Goal: Information Seeking & Learning: Learn about a topic

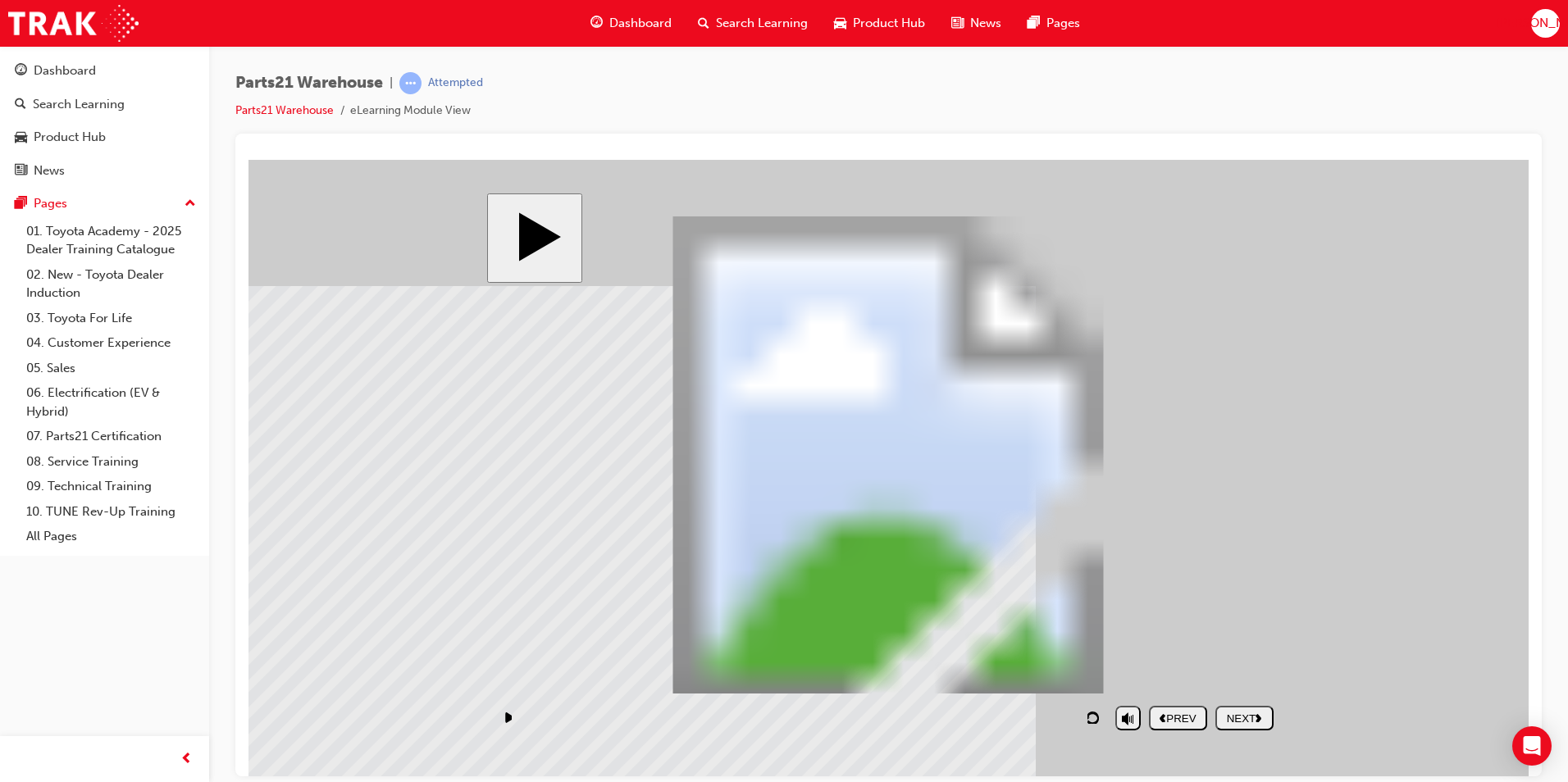
click at [1245, 718] on div "NEXT" at bounding box center [1245, 719] width 45 height 13
click at [1250, 715] on div "NEXT" at bounding box center [1245, 719] width 45 height 13
click at [1253, 721] on div "NEXT" at bounding box center [1245, 719] width 45 height 13
click at [1253, 705] on button "NEXT" at bounding box center [1244, 717] width 58 height 24
click at [1249, 716] on div "NEXT" at bounding box center [1245, 719] width 45 height 13
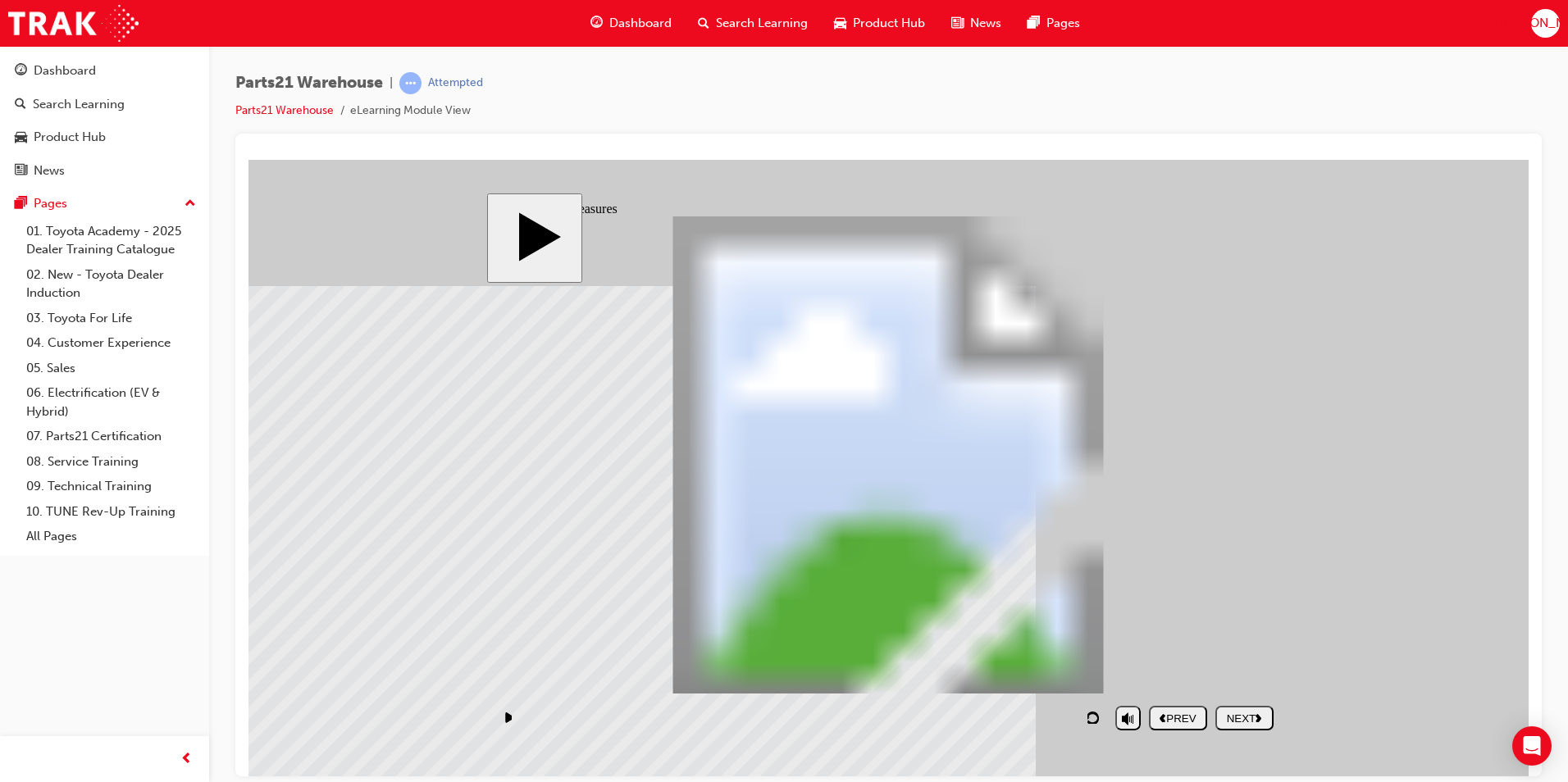
click at [1254, 721] on div "NEXT" at bounding box center [1245, 719] width 45 height 13
click at [1234, 717] on div "NEXT" at bounding box center [1245, 719] width 45 height 13
click at [1254, 717] on div "NEXT" at bounding box center [1245, 719] width 45 height 13
click at [1251, 730] on nav "PREV NEXT SUBMIT" at bounding box center [1212, 718] width 125 height 38
click at [1253, 727] on button "NEXT" at bounding box center [1244, 717] width 58 height 24
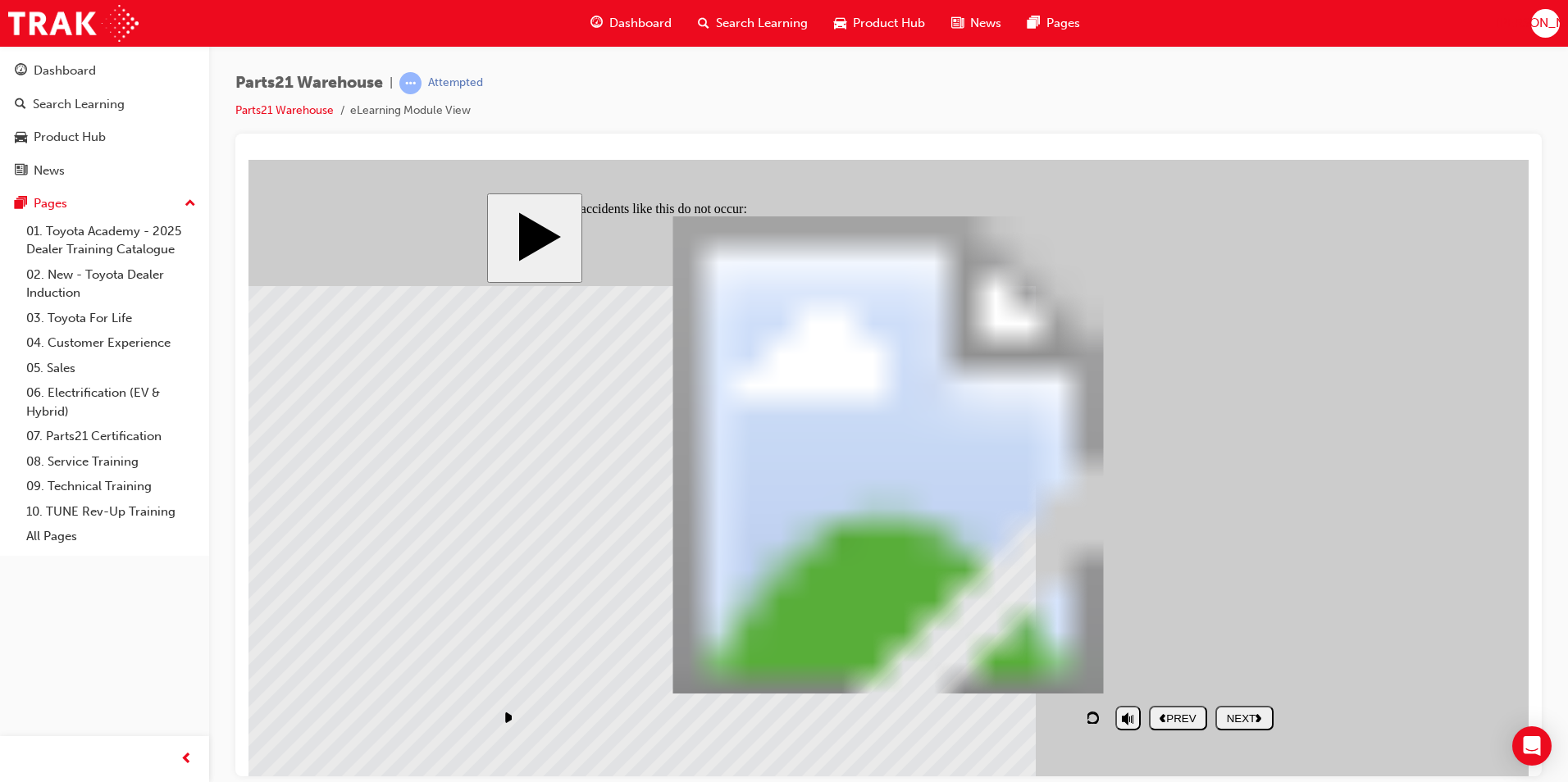
click at [1233, 708] on button "NEXT" at bounding box center [1244, 717] width 58 height 24
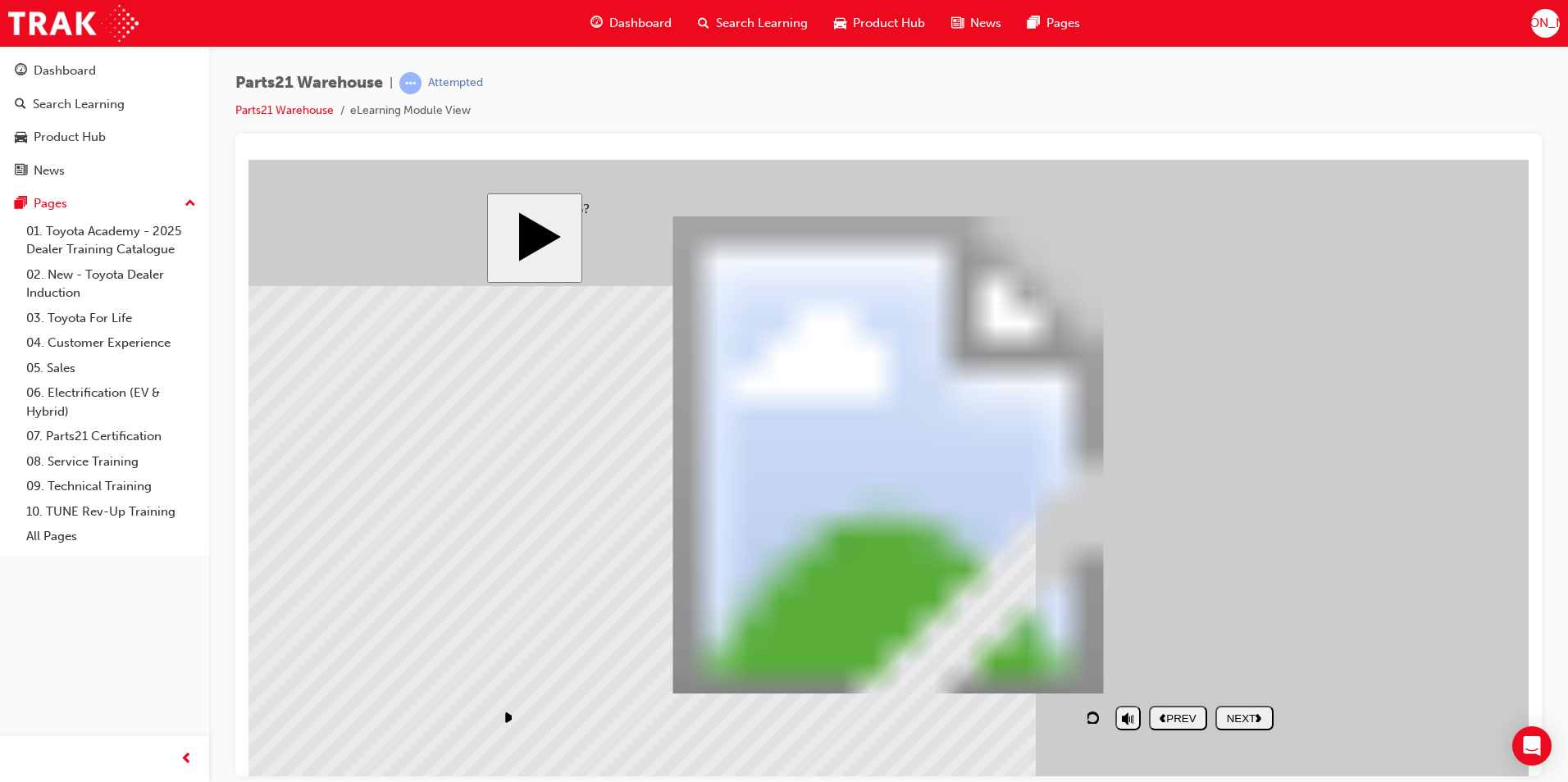
click at [1258, 732] on nav "PREV NEXT SUBMIT" at bounding box center [1212, 718] width 125 height 38
click at [1259, 727] on button "NEXT" at bounding box center [1244, 717] width 58 height 24
click at [1257, 717] on icon "next" at bounding box center [1259, 717] width 6 height 9
click at [1256, 714] on div "NEXT" at bounding box center [1245, 719] width 45 height 13
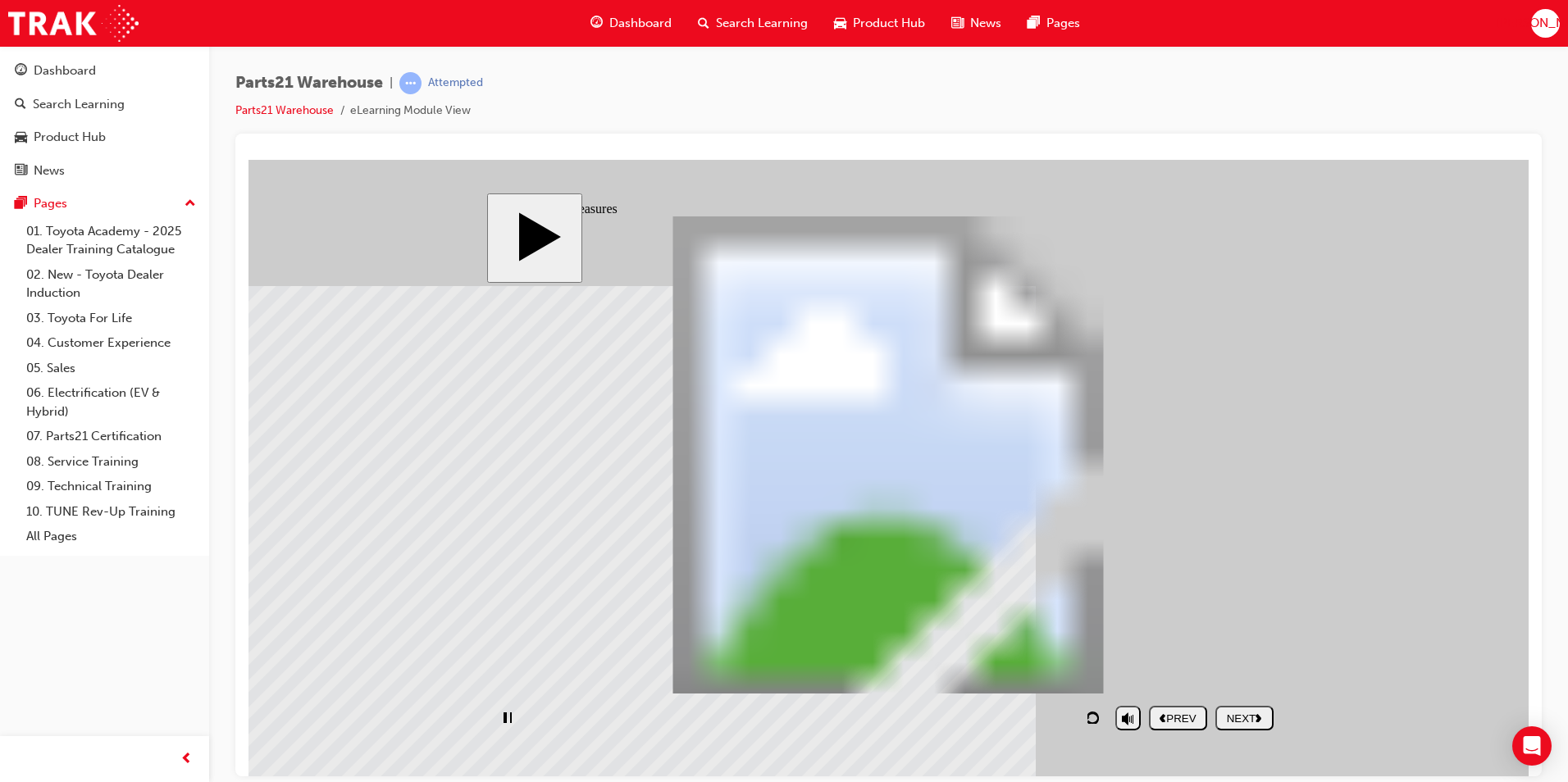
click at [1256, 714] on div "NEXT" at bounding box center [1245, 719] width 45 height 13
click at [1257, 713] on div "NEXT" at bounding box center [1245, 719] width 45 height 13
